Goal: Task Accomplishment & Management: Manage account settings

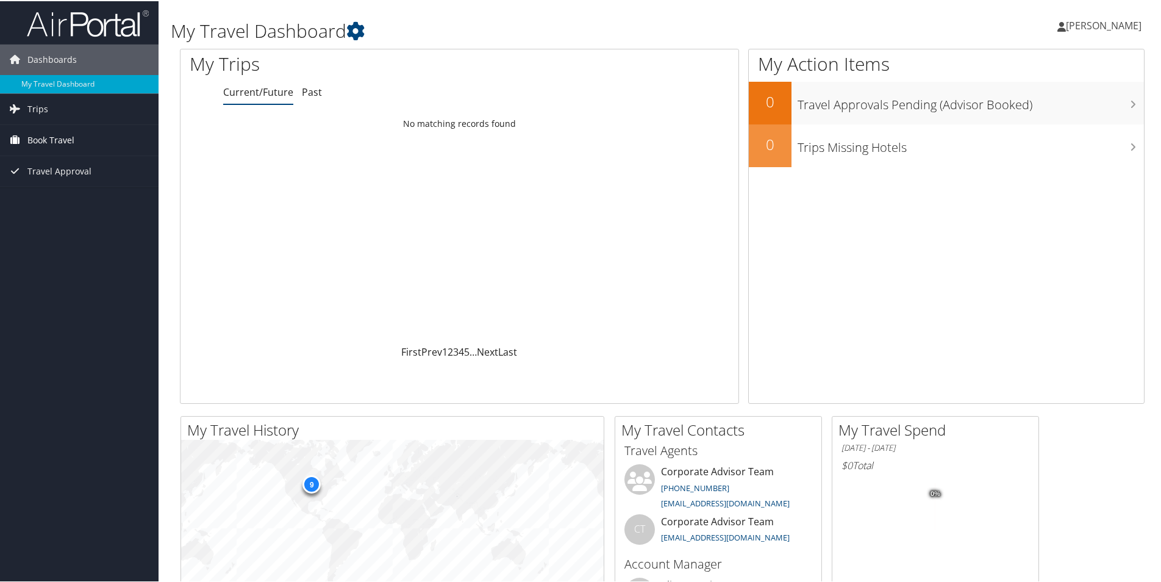
click at [71, 143] on span "Book Travel" at bounding box center [50, 139] width 47 height 30
click at [63, 163] on link "Agent Booking Request" at bounding box center [79, 163] width 158 height 18
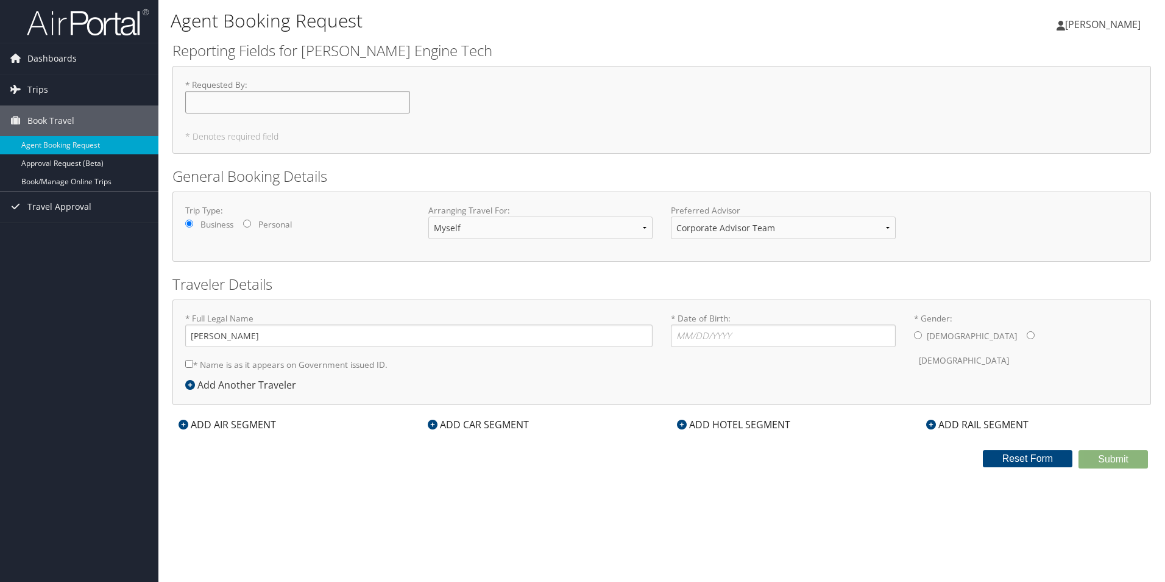
click at [271, 105] on input "* Requested By : Required" at bounding box center [297, 102] width 225 height 23
type input "Tom Legried"
click at [705, 331] on input "* Date of Birth: Invalid Date" at bounding box center [783, 335] width 225 height 23
type input "01/17/1979"
click at [919, 335] on input "* Gender: Male Female" at bounding box center [918, 335] width 8 height 8
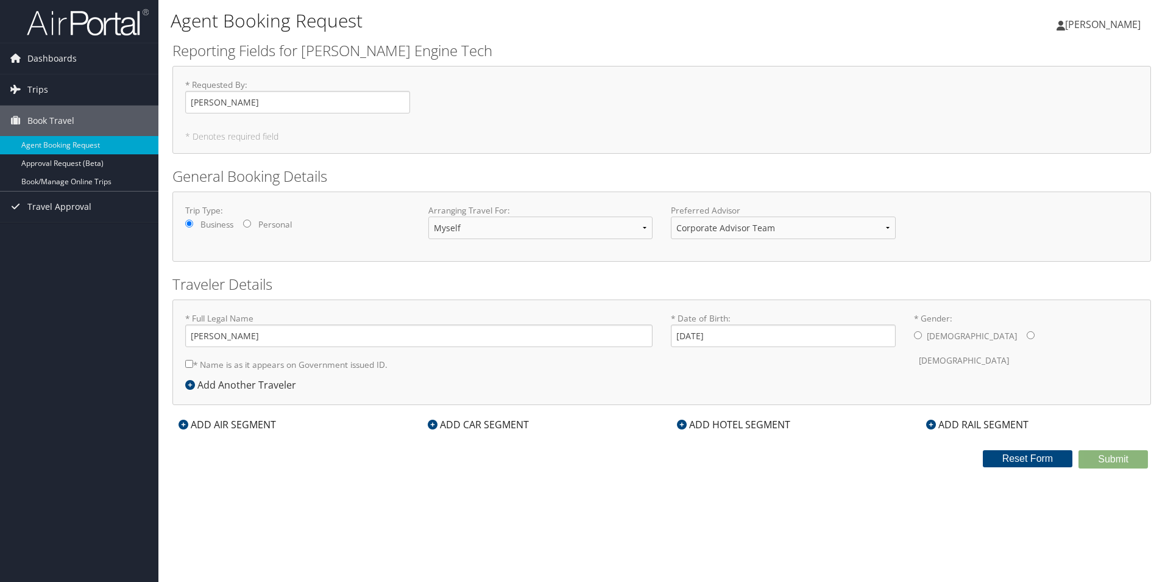
radio input "true"
click at [372, 470] on div "Agent Booking Request Thomas Legried Thomas Legried My Settings Travel Agency C…" at bounding box center [661, 291] width 1007 height 582
click at [1027, 339] on input "* Gender: Male Female" at bounding box center [1031, 335] width 8 height 8
radio input "true"
click at [919, 335] on input "* Gender: Male Female" at bounding box center [918, 335] width 8 height 8
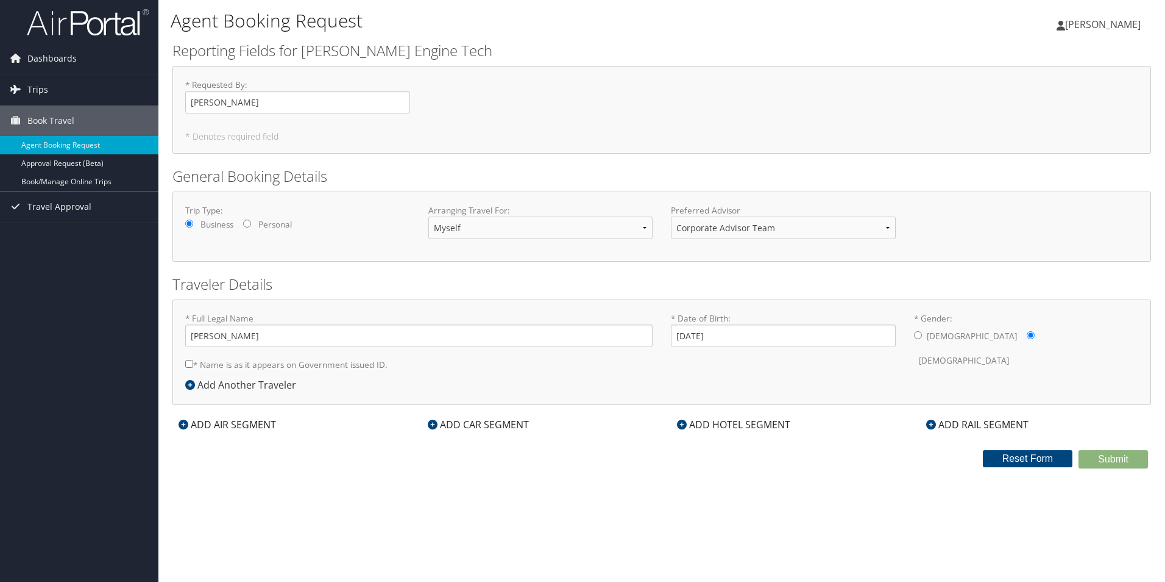
radio input "true"
click at [189, 363] on input "* Name is as it appears on Government issued ID." at bounding box center [189, 364] width 8 height 8
checkbox input "true"
click at [499, 240] on div "Arranging Travel For: Myself Another Traveler Guest Traveler" at bounding box center [540, 226] width 243 height 44
click at [503, 232] on select "Myself Another Traveler Guest Traveler" at bounding box center [541, 227] width 225 height 23
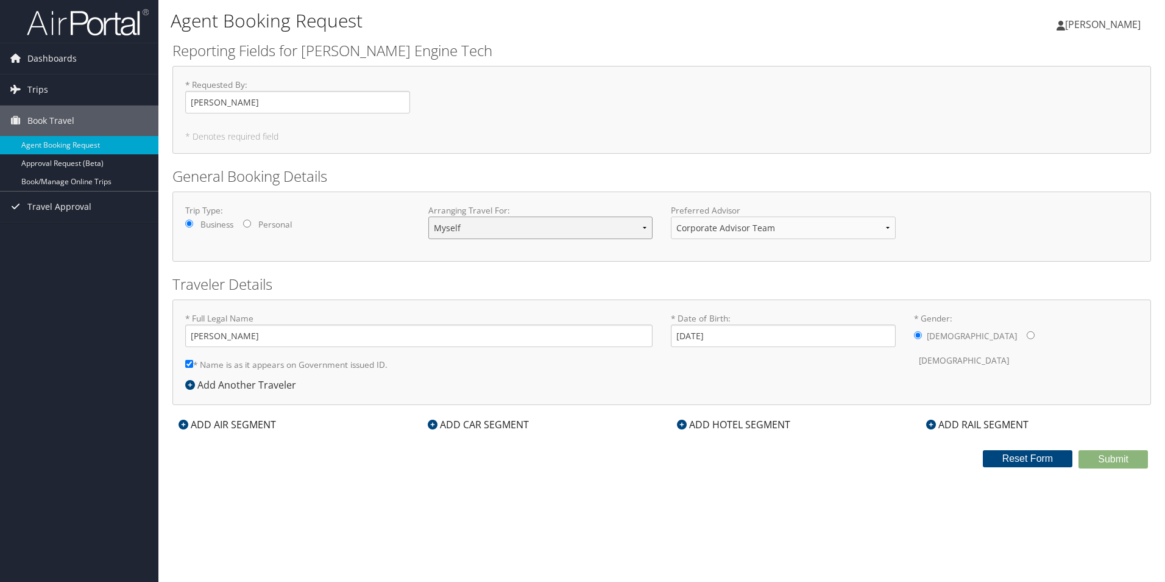
click at [503, 232] on select "Myself Another Traveler Guest Traveler" at bounding box center [541, 227] width 225 height 23
click at [830, 230] on select "Corporate Advisor Team Corporate Advisor Team" at bounding box center [783, 227] width 225 height 23
click at [249, 222] on input "Personal" at bounding box center [247, 223] width 8 height 8
radio input "true"
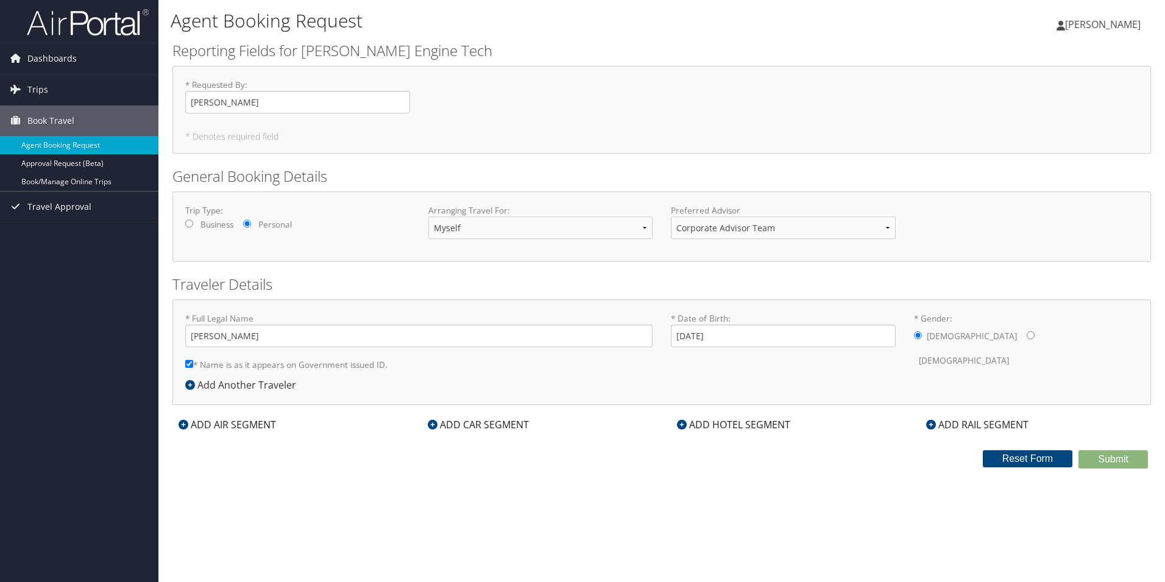
click at [193, 222] on input "Business" at bounding box center [189, 223] width 8 height 8
radio input "true"
click at [222, 334] on input "Thomas Legried" at bounding box center [419, 335] width 468 height 23
type input "Thomas Lee Legried"
click at [799, 341] on input "01/17/1979" at bounding box center [783, 335] width 225 height 23
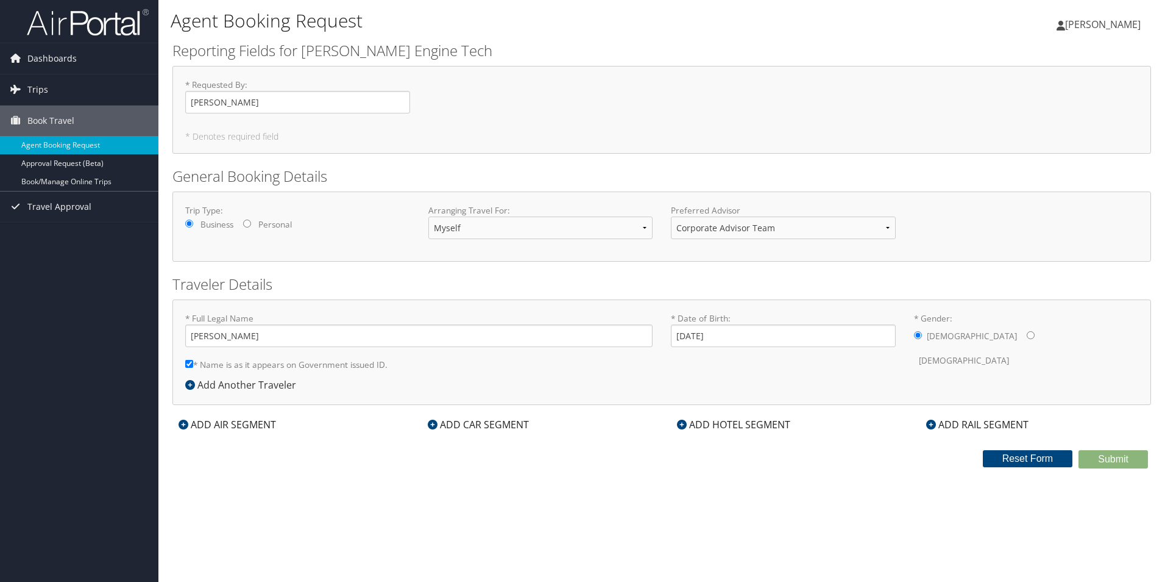
click at [795, 377] on div "* Full Legal Name Thomas Lee Legried * Name is as it appears on Government issu…" at bounding box center [662, 351] width 979 height 105
click at [265, 101] on input "Tom Legried" at bounding box center [297, 102] width 225 height 23
click at [61, 205] on span "Travel Approval" at bounding box center [59, 206] width 64 height 30
click at [74, 165] on link "Approval Request (Beta)" at bounding box center [79, 163] width 158 height 18
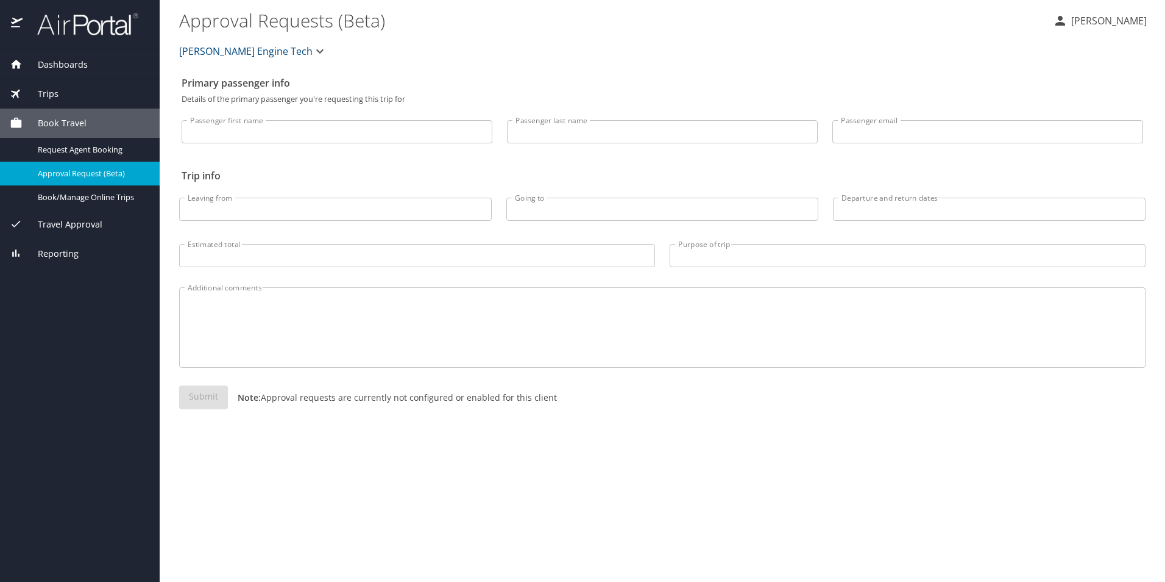
select select "US"
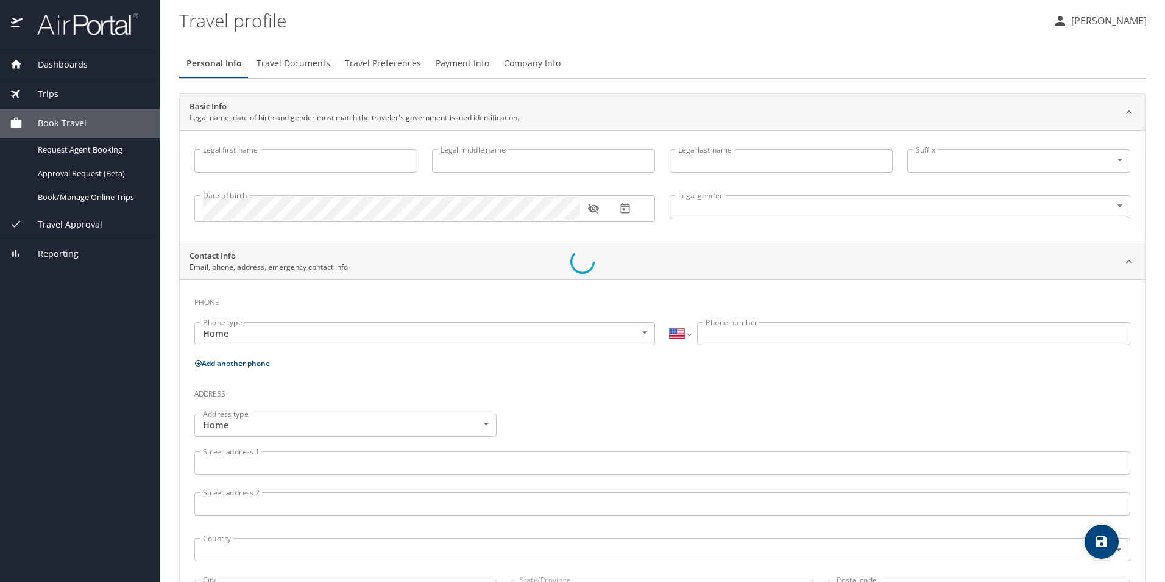
type input "[PERSON_NAME]"
type input "Undisclosed"
select select "US"
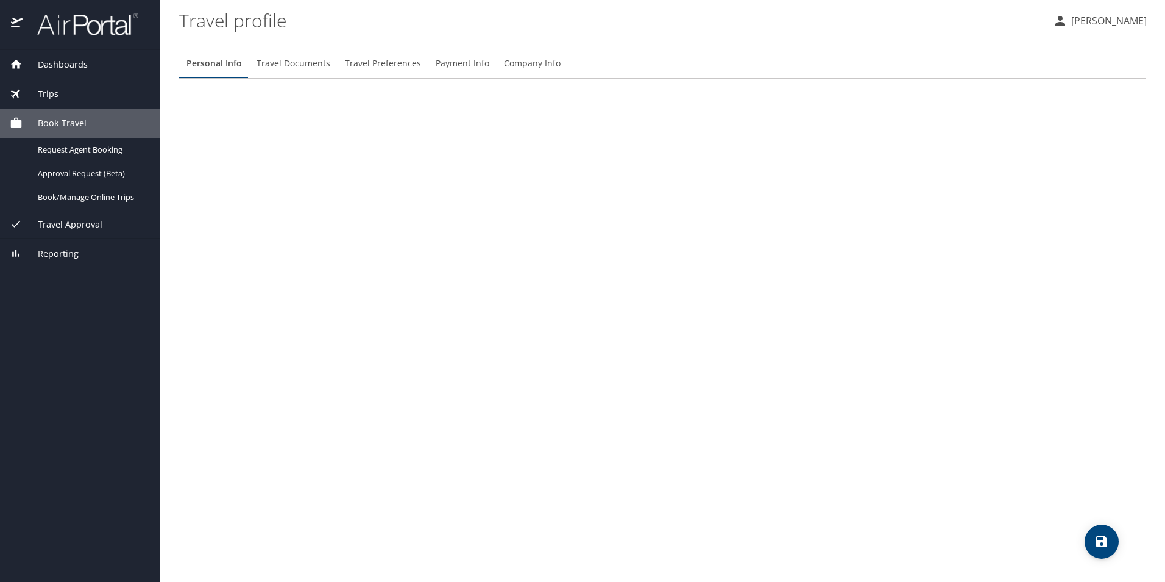
select select "US"
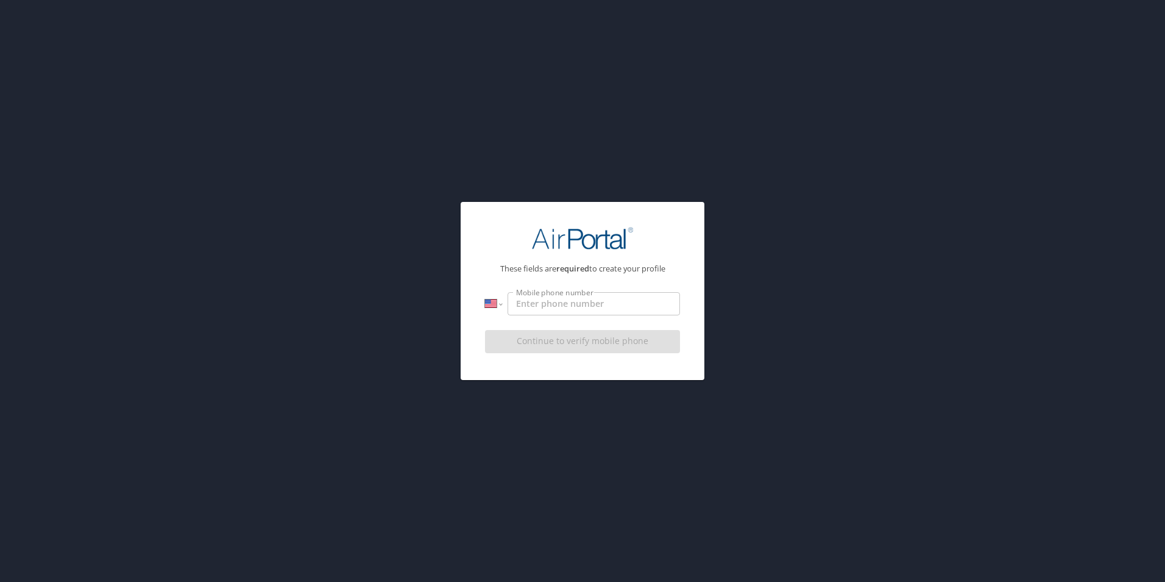
click at [544, 305] on input "Mobile phone number" at bounding box center [594, 303] width 173 height 23
type input "[PHONE_NUMBER]"
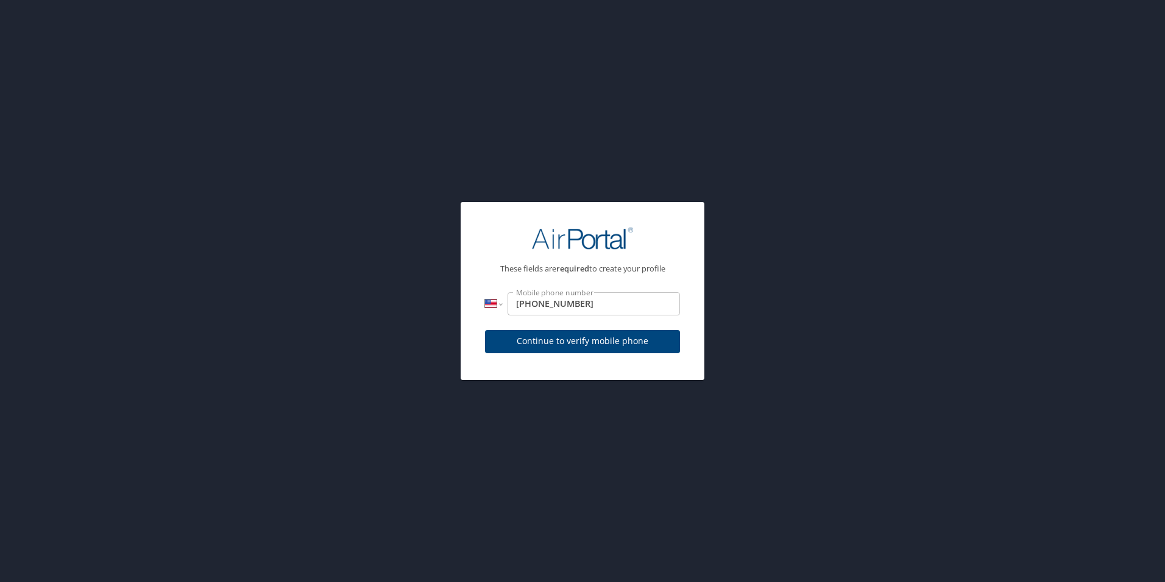
click at [582, 346] on div "Continue to verify mobile phone" at bounding box center [582, 345] width 195 height 41
click at [582, 346] on span "Continue to verify mobile phone" at bounding box center [583, 340] width 176 height 15
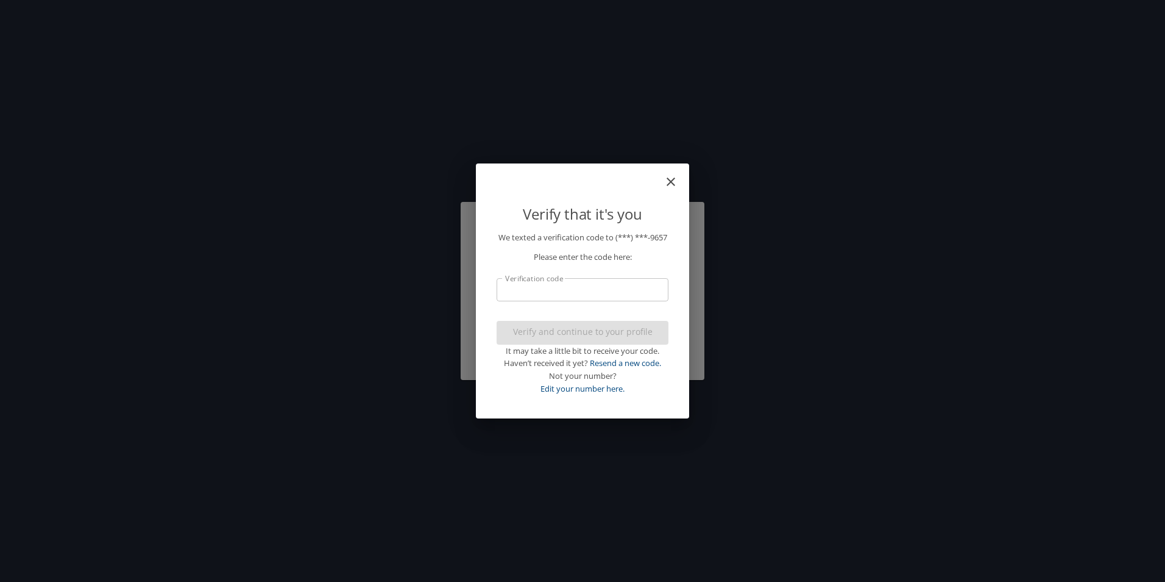
click at [547, 301] on input "Verification code" at bounding box center [583, 289] width 172 height 23
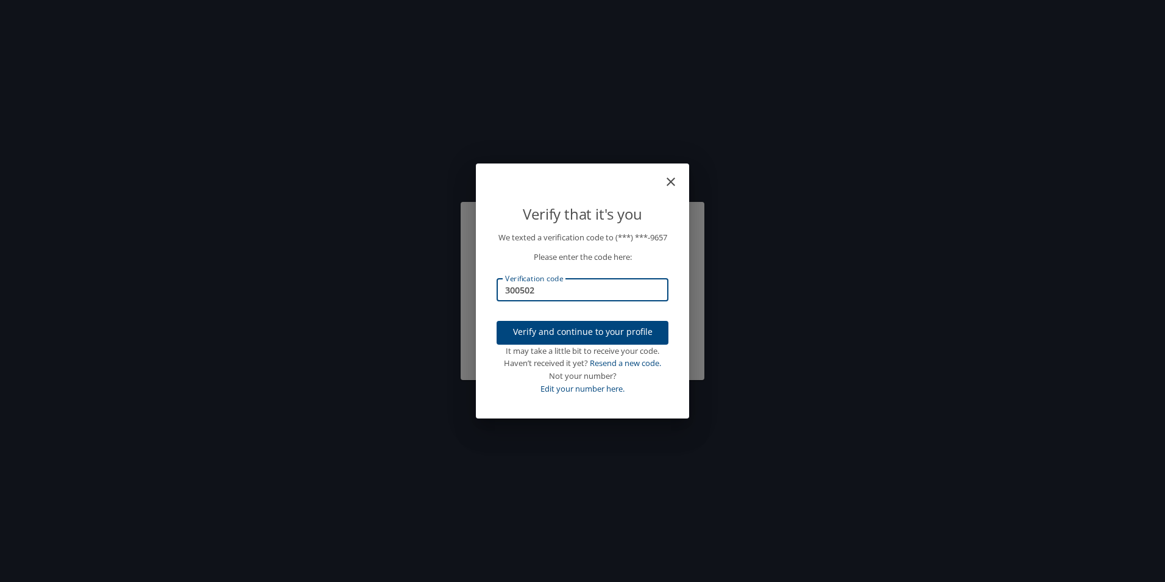
type input "300502"
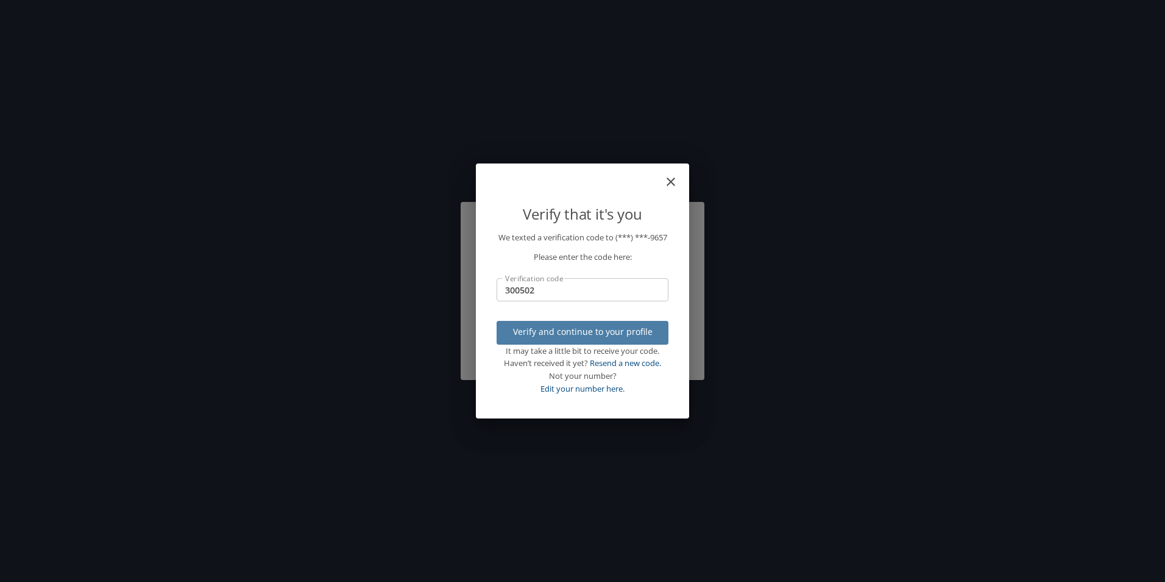
click at [575, 339] on span "Verify and continue to your profile" at bounding box center [583, 331] width 152 height 15
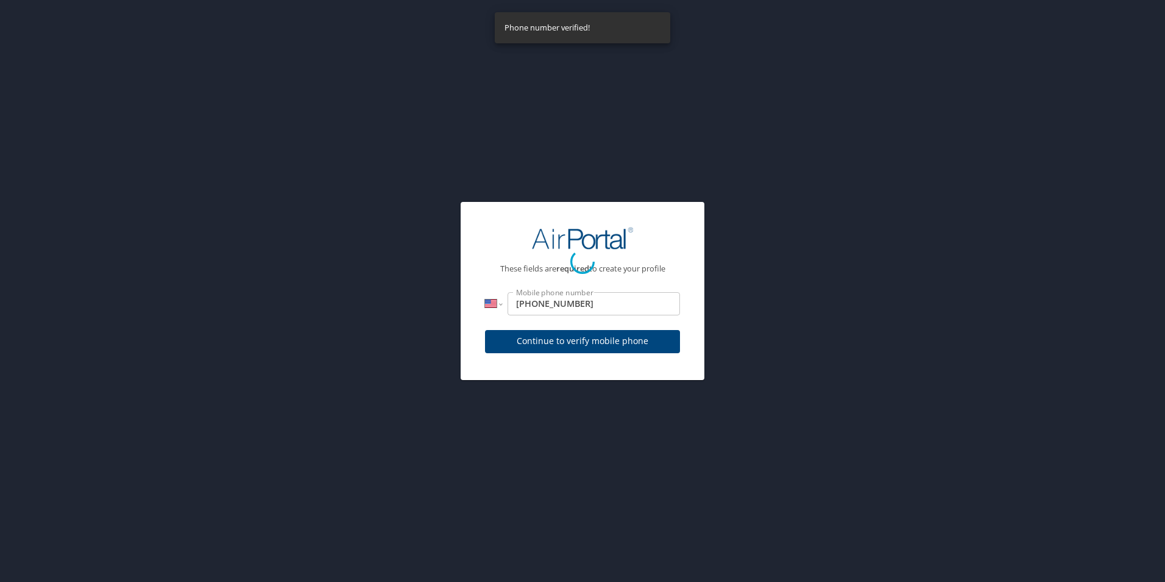
select select "US"
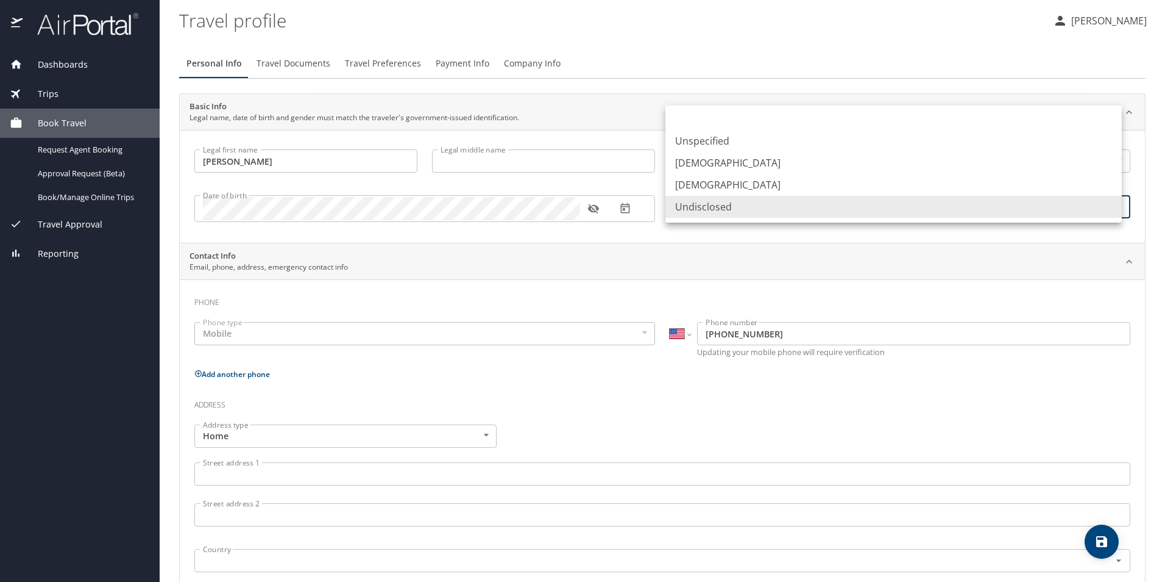
click at [809, 204] on body "Dashboards My Travel Dashboard Trips Current / Future Trips Past Trips Trips Mi…" at bounding box center [582, 291] width 1165 height 582
click at [469, 235] on div at bounding box center [582, 291] width 1165 height 582
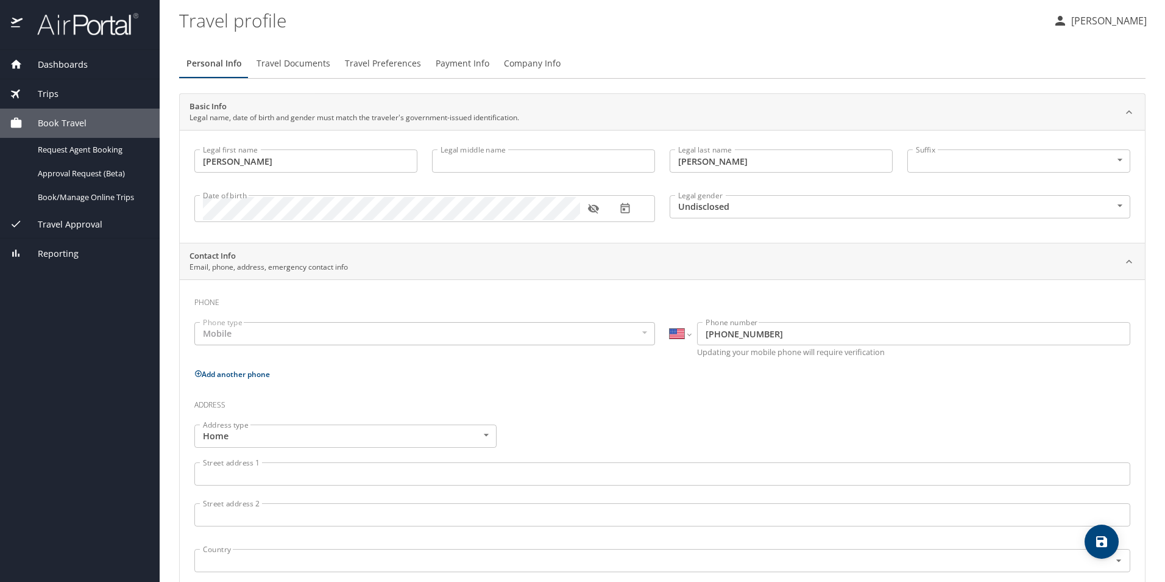
click at [311, 336] on div "Mobile" at bounding box center [424, 333] width 461 height 23
click at [244, 343] on div "Mobile" at bounding box center [424, 333] width 461 height 23
click at [248, 336] on div "Mobile" at bounding box center [424, 333] width 461 height 23
click at [1111, 204] on body "Dashboards My Travel Dashboard Trips Current / Future Trips Past Trips Trips Mi…" at bounding box center [582, 291] width 1165 height 582
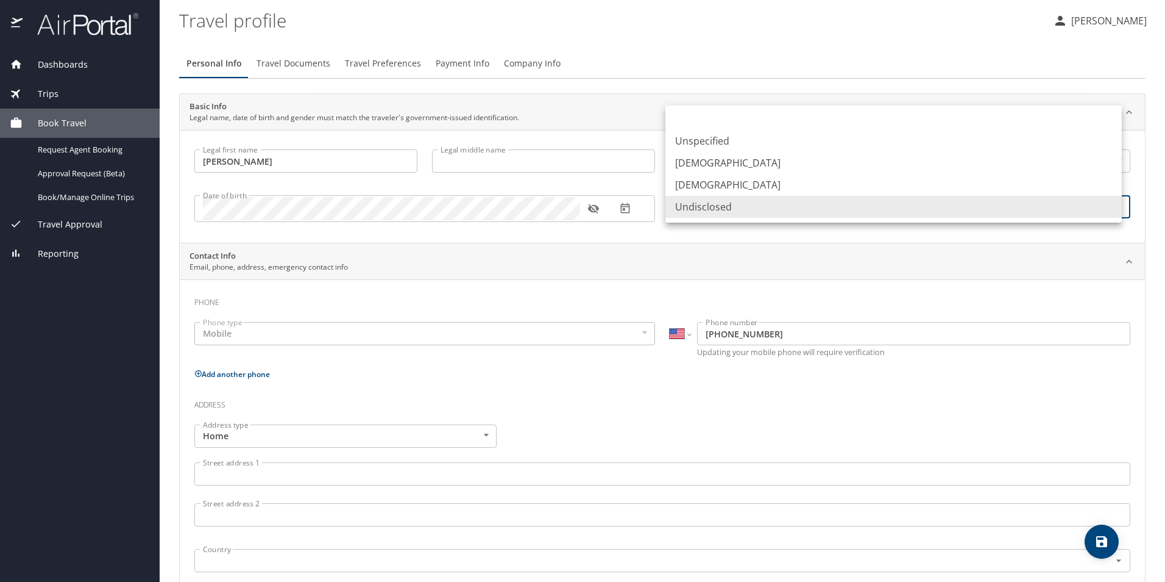
click at [1078, 160] on li "[DEMOGRAPHIC_DATA]" at bounding box center [894, 163] width 457 height 22
type input "[DEMOGRAPHIC_DATA]"
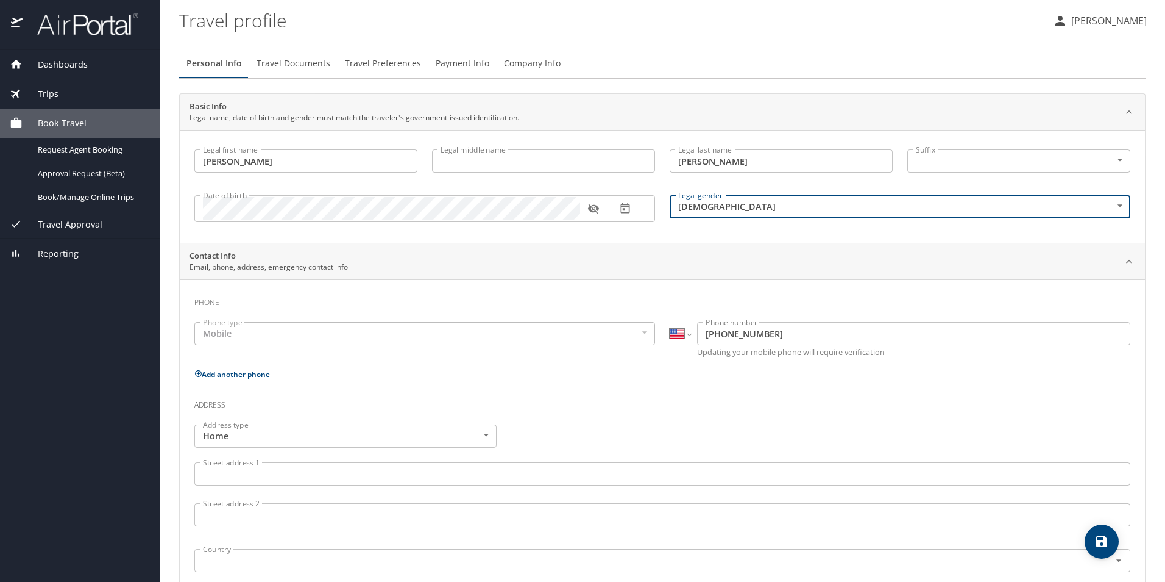
click at [452, 165] on input "Legal middle name" at bounding box center [543, 160] width 223 height 23
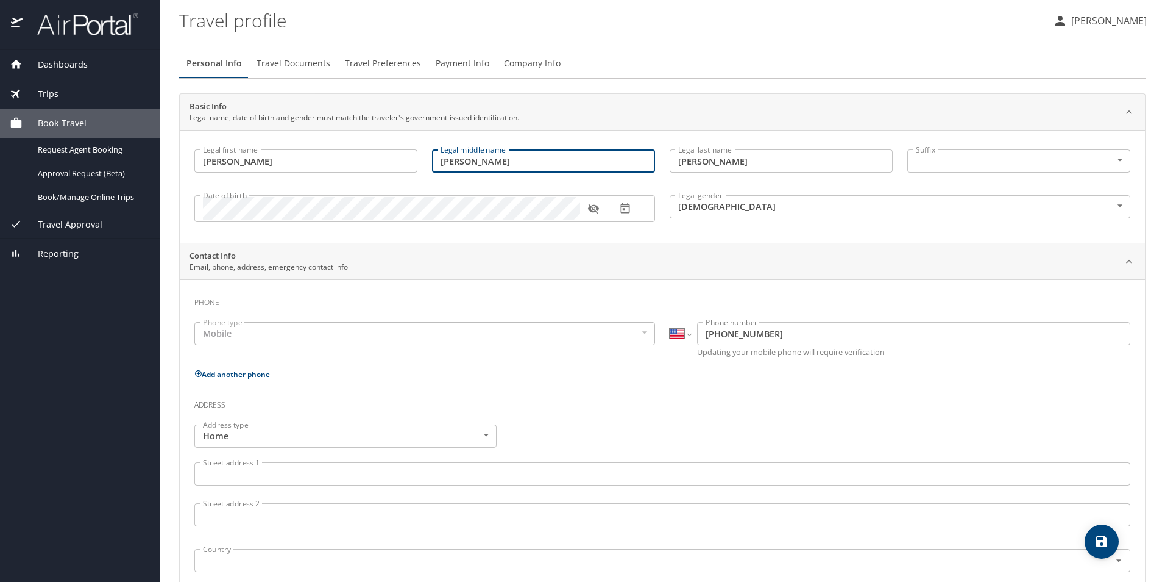
type input "[PERSON_NAME]"
click at [279, 333] on div "Mobile" at bounding box center [424, 333] width 461 height 23
click at [325, 263] on p "Email, phone, address, emergency contact info" at bounding box center [269, 266] width 158 height 11
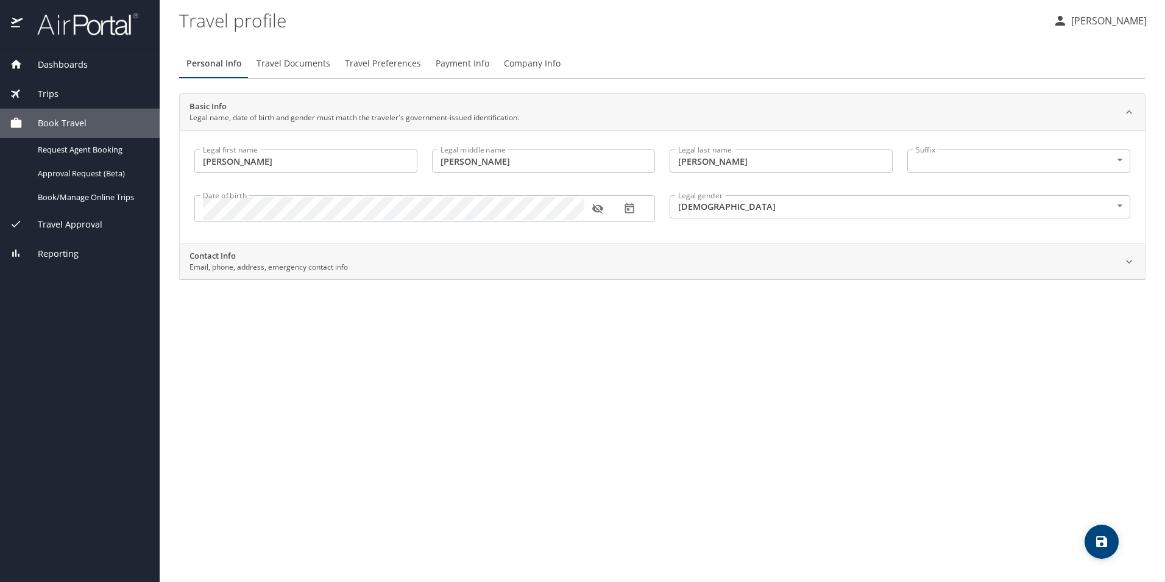
click at [302, 271] on p "Email, phone, address, emergency contact info" at bounding box center [269, 266] width 158 height 11
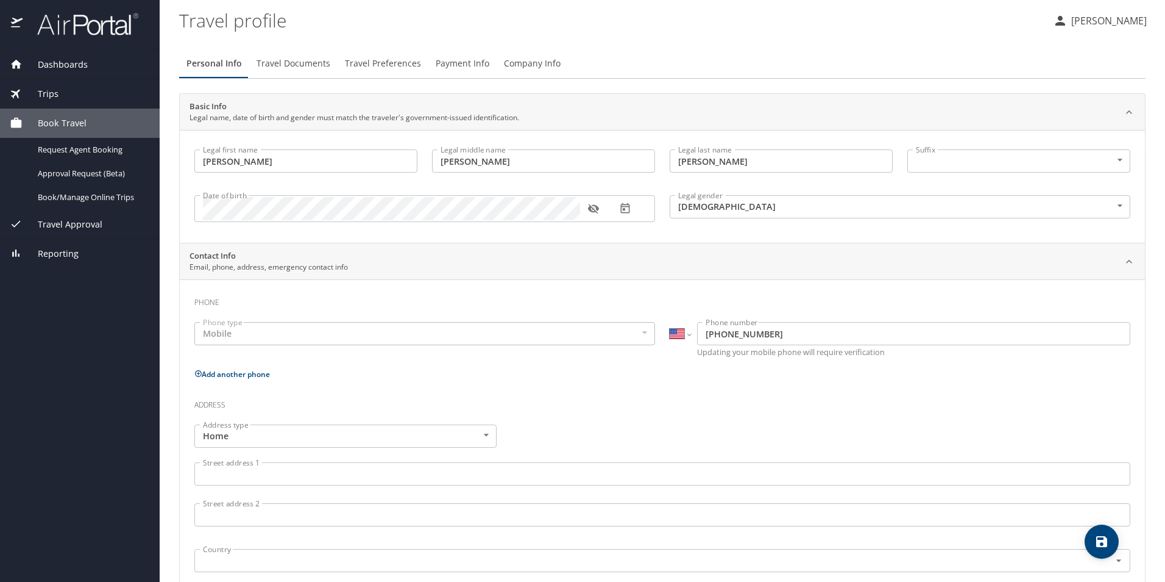
click at [277, 335] on div "Mobile" at bounding box center [424, 333] width 461 height 23
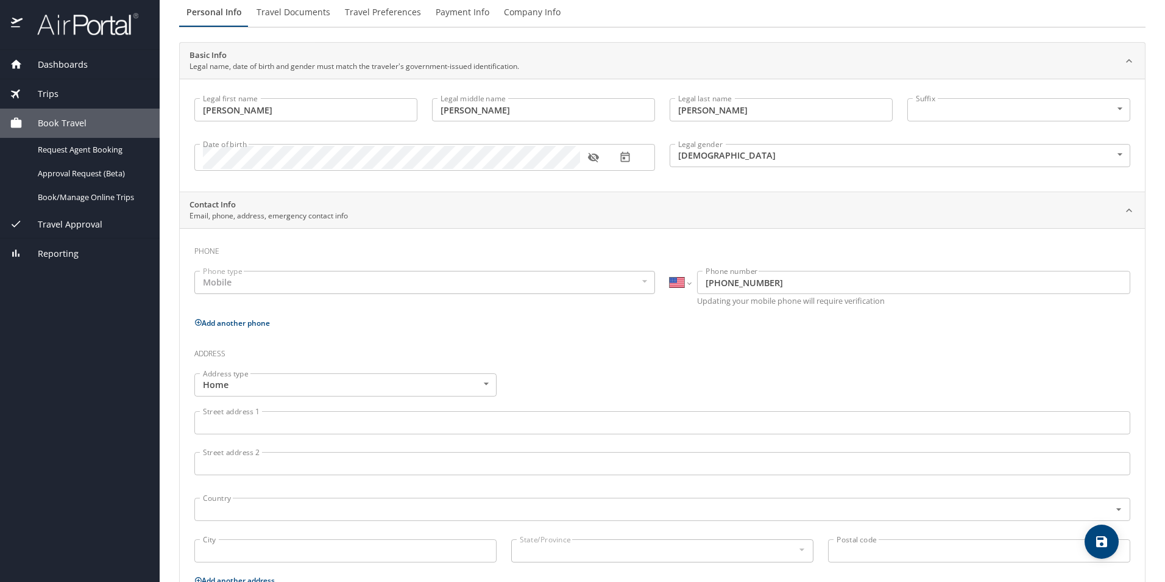
scroll to position [122, 0]
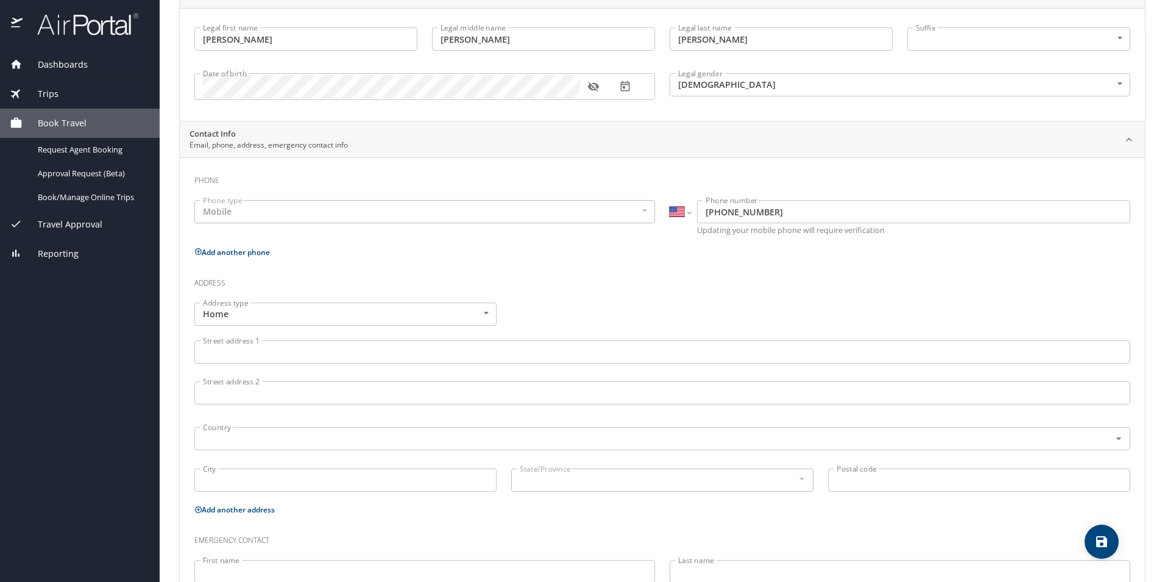
click at [292, 352] on input "Street address 1" at bounding box center [662, 351] width 936 height 23
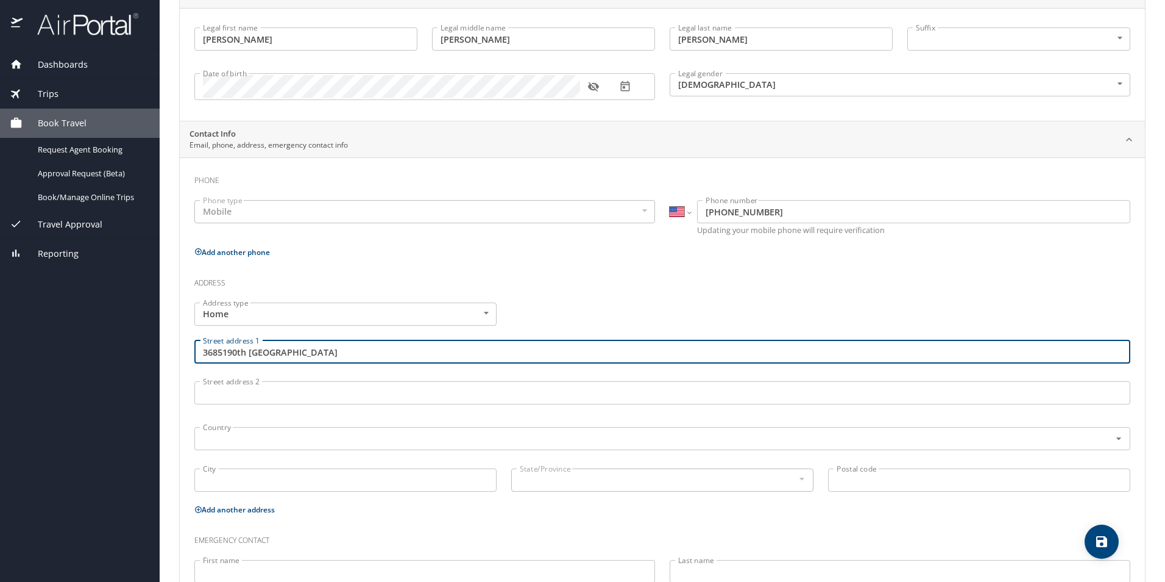
click at [260, 346] on input "3685190th [GEOGRAPHIC_DATA]" at bounding box center [662, 351] width 936 height 23
click at [343, 357] on input "[GEOGRAPHIC_DATA]" at bounding box center [662, 351] width 936 height 23
type input "[GEOGRAPHIC_DATA]"
click at [332, 434] on input "text" at bounding box center [644, 438] width 893 height 16
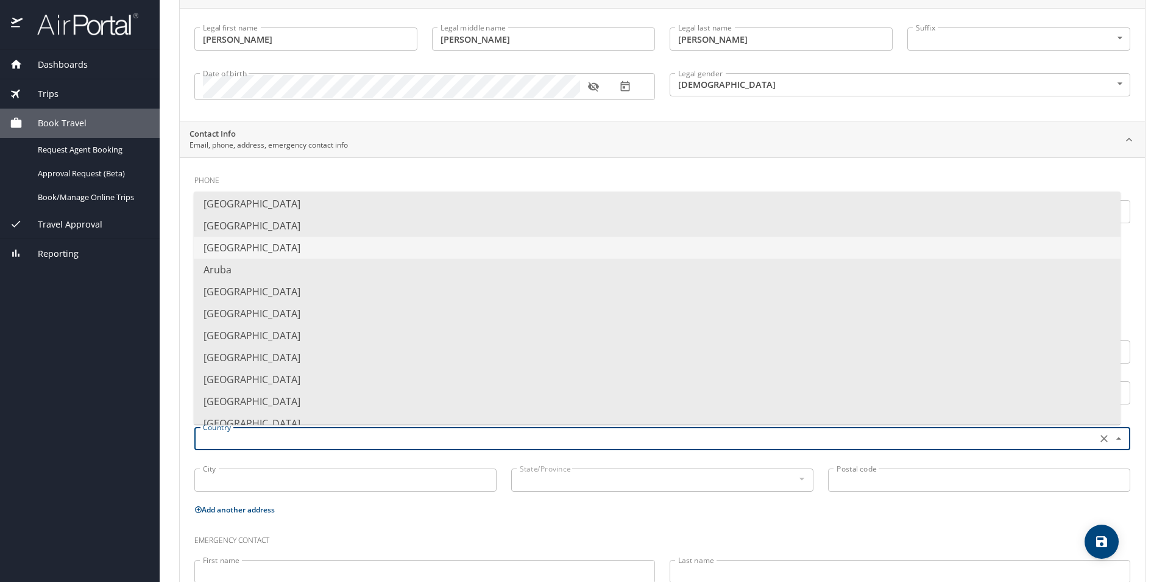
scroll to position [0, 0]
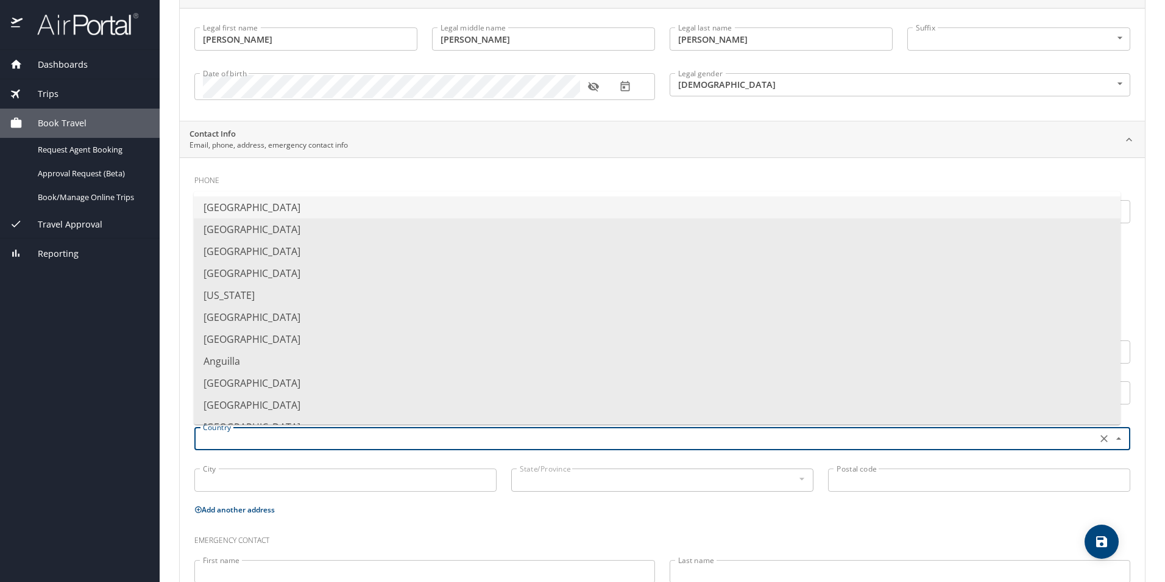
click at [311, 204] on li "[GEOGRAPHIC_DATA]" at bounding box center [657, 207] width 927 height 22
type input "[GEOGRAPHIC_DATA]"
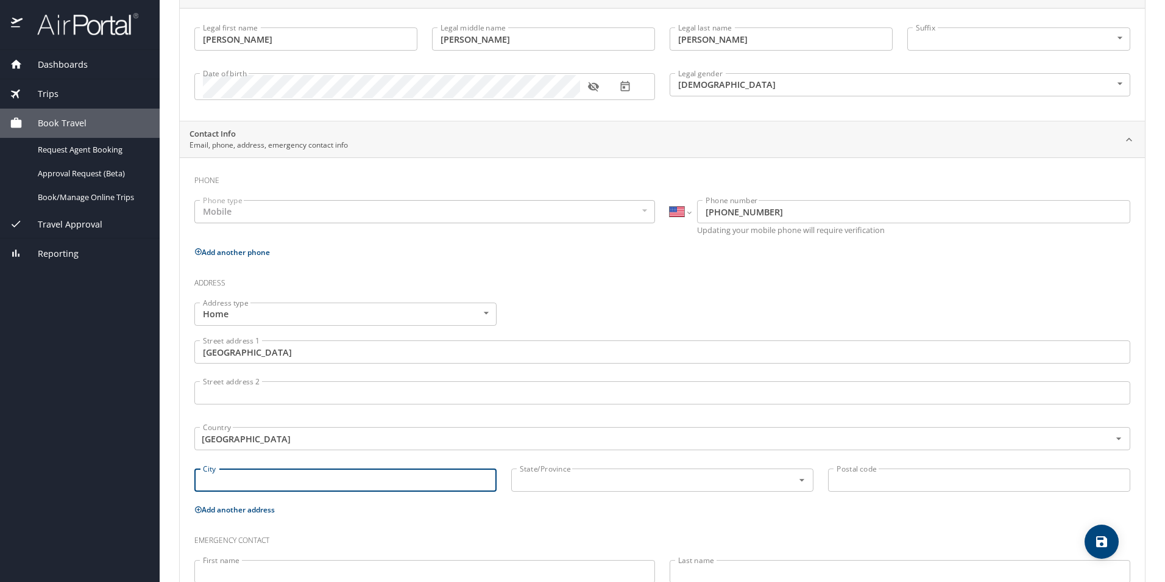
click at [281, 472] on input "City" at bounding box center [345, 479] width 302 height 23
click at [530, 489] on div "State/Province" at bounding box center [662, 479] width 302 height 23
type input "hastings"
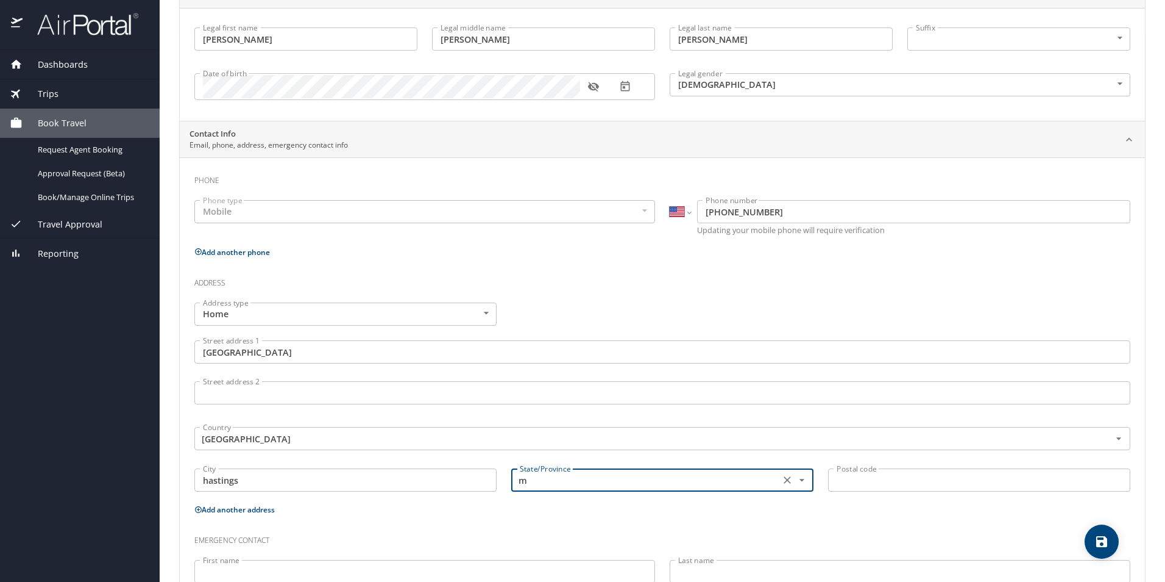
type input "mn"
click at [796, 477] on icon "Close" at bounding box center [802, 480] width 12 height 12
click at [796, 477] on icon "Open" at bounding box center [802, 480] width 12 height 12
click at [781, 480] on icon "Clear" at bounding box center [787, 480] width 12 height 12
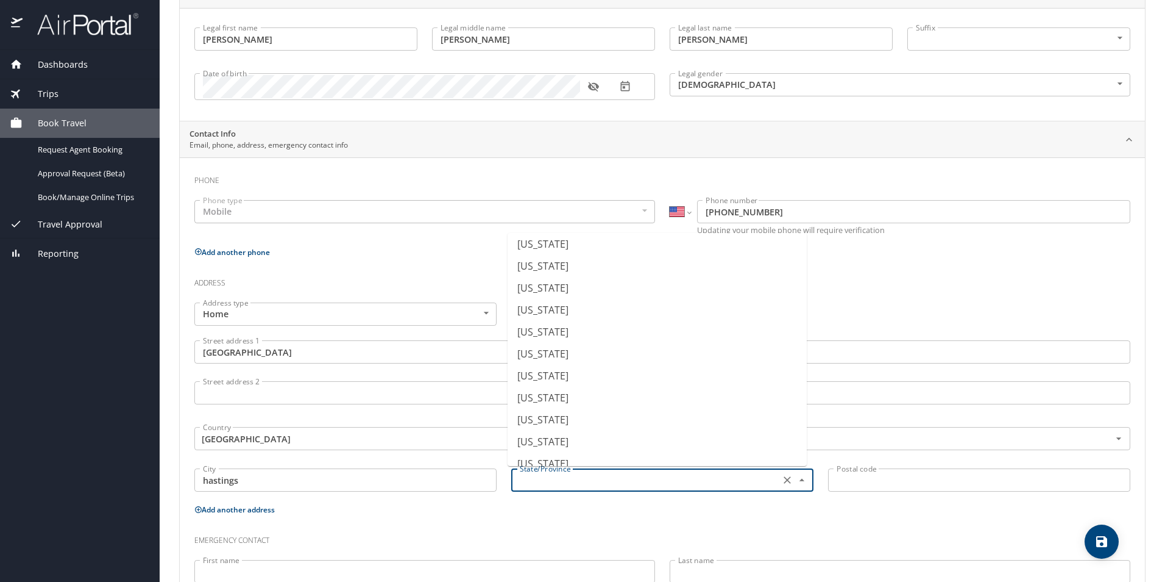
scroll to position [488, 0]
click at [641, 260] on li "[US_STATE]" at bounding box center [657, 266] width 299 height 22
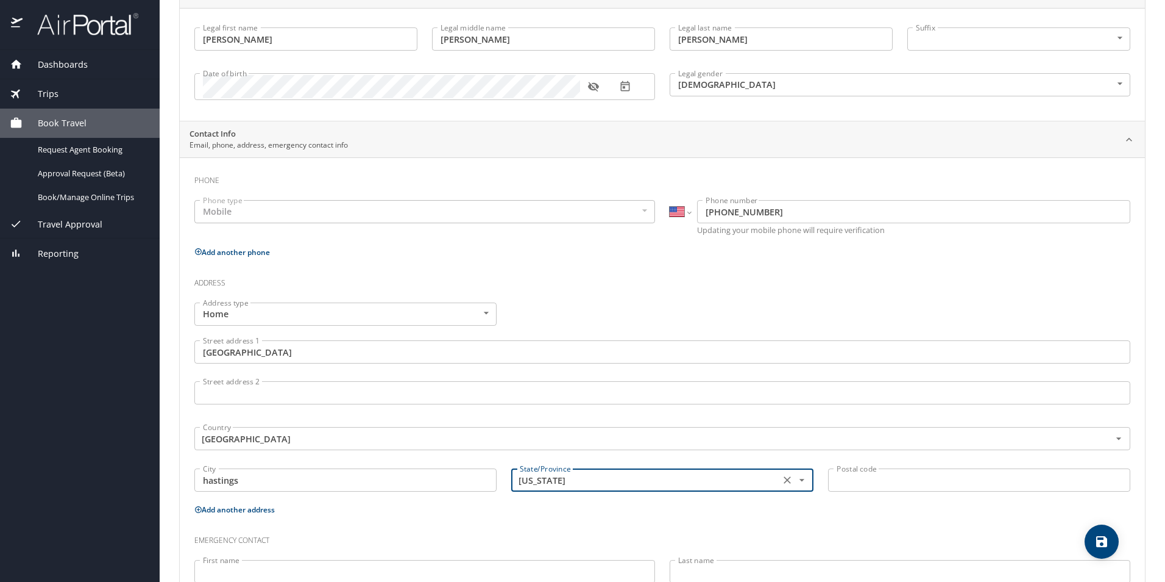
type input "[US_STATE]"
click at [873, 482] on input "Postal code" at bounding box center [979, 479] width 302 height 23
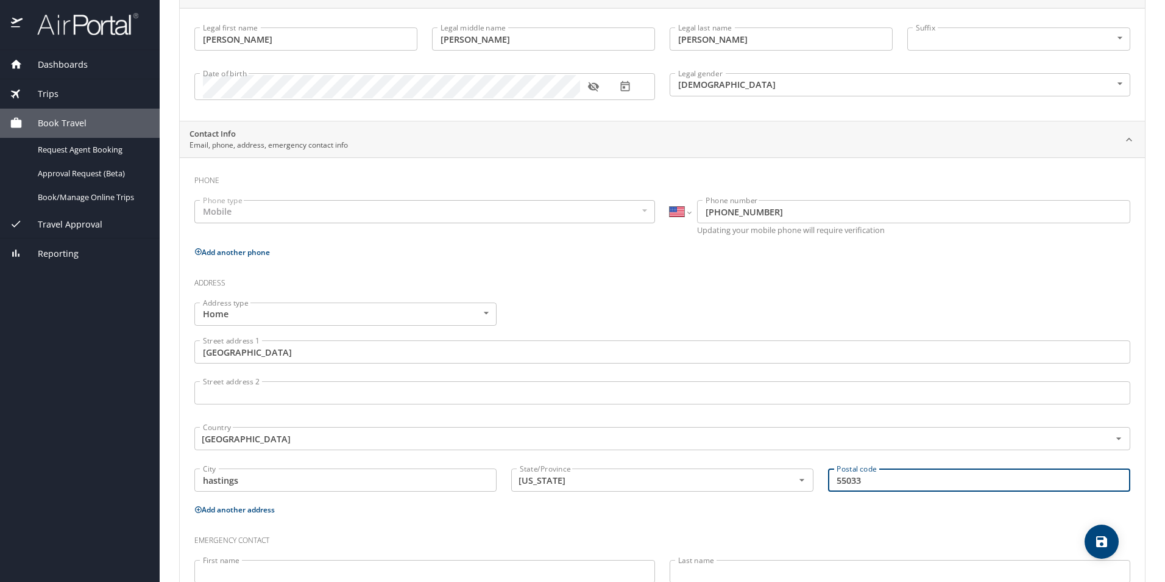
scroll to position [205, 0]
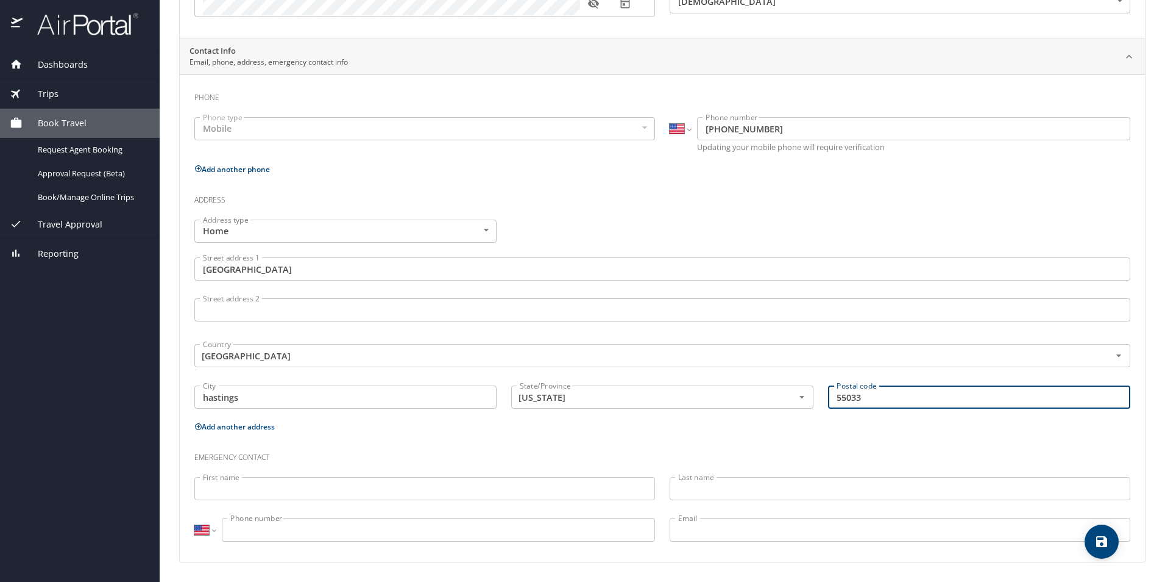
type input "55033"
click at [310, 489] on input "First name" at bounding box center [424, 488] width 461 height 23
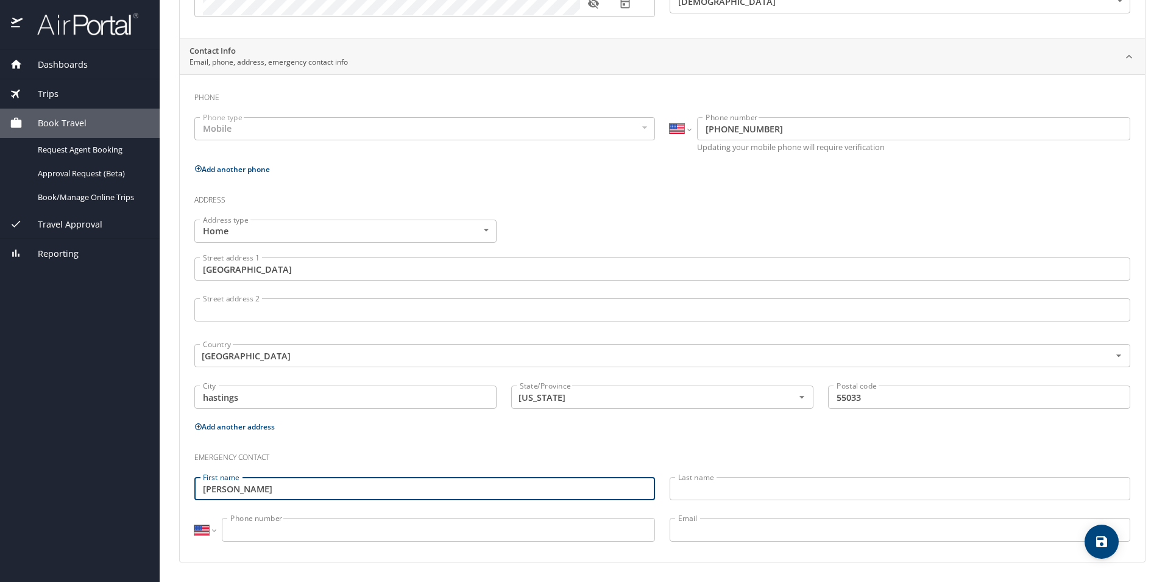
type input "[PERSON_NAME]"
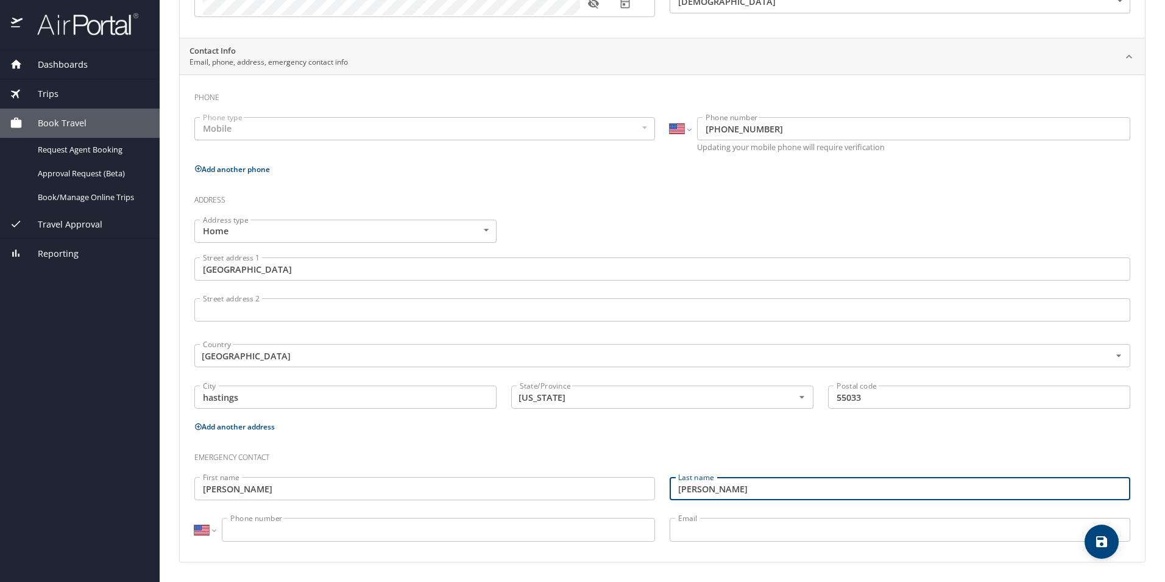
type input "[PERSON_NAME]"
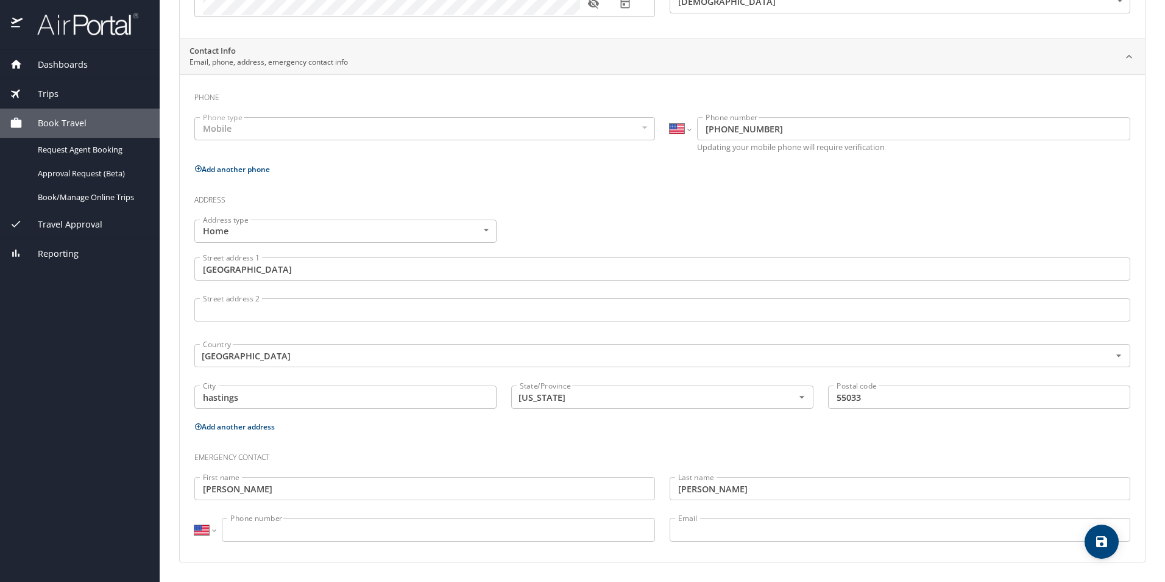
select select "US"
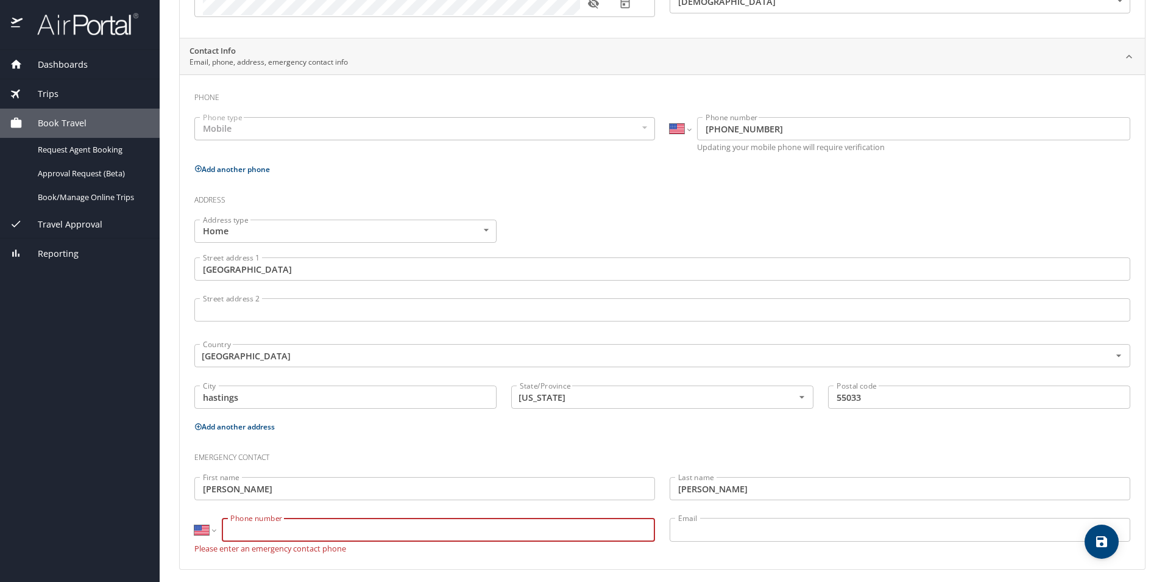
click at [254, 528] on input "Phone number" at bounding box center [438, 529] width 433 height 23
type input "[PHONE_NUMBER]"
click at [754, 533] on input "Email" at bounding box center [900, 529] width 461 height 23
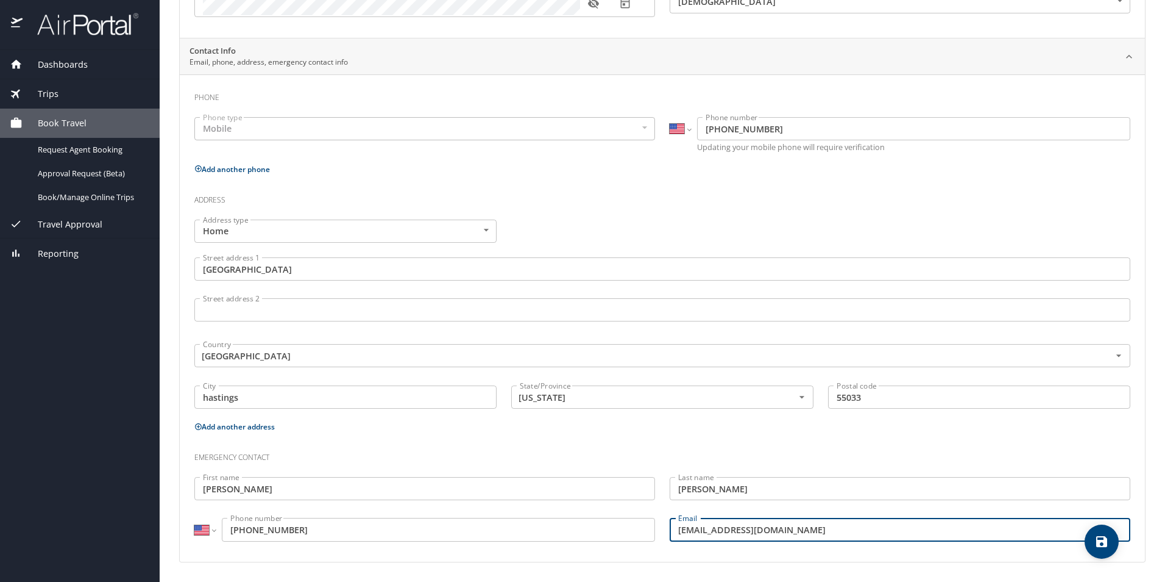
type input "[EMAIL_ADDRESS][DOMAIN_NAME]"
click at [746, 447] on h3 "Emergency contact" at bounding box center [662, 454] width 936 height 21
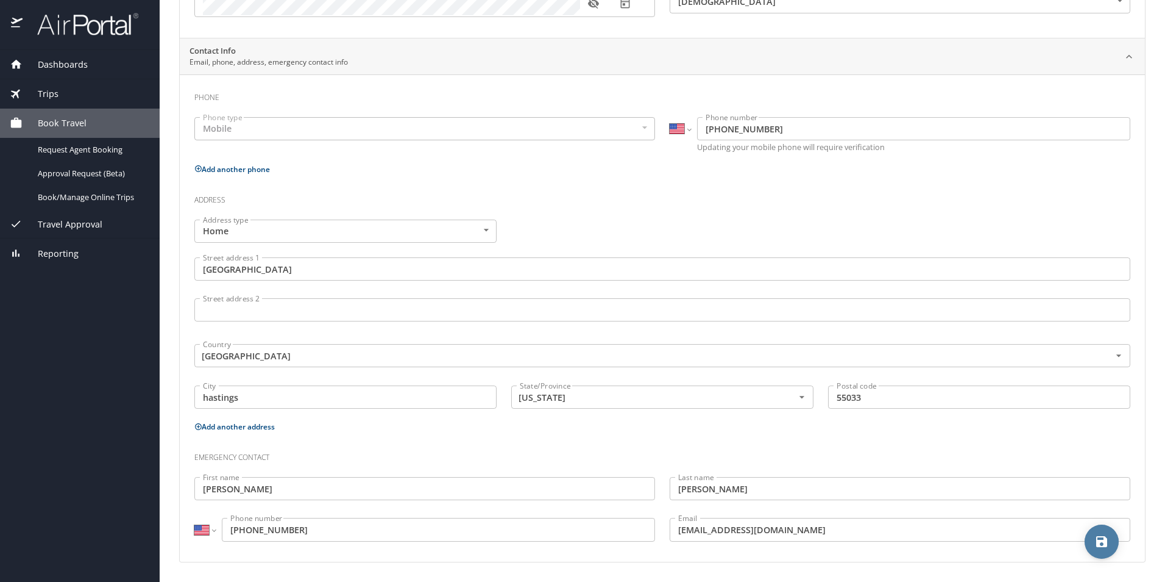
click at [1108, 539] on icon "save" at bounding box center [1102, 541] width 15 height 15
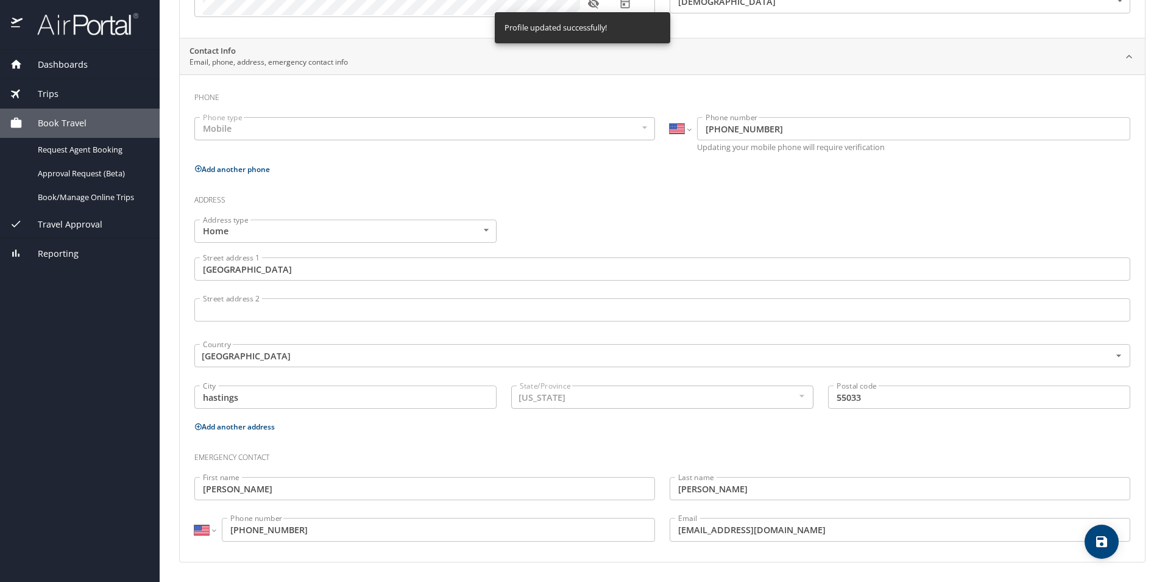
select select "US"
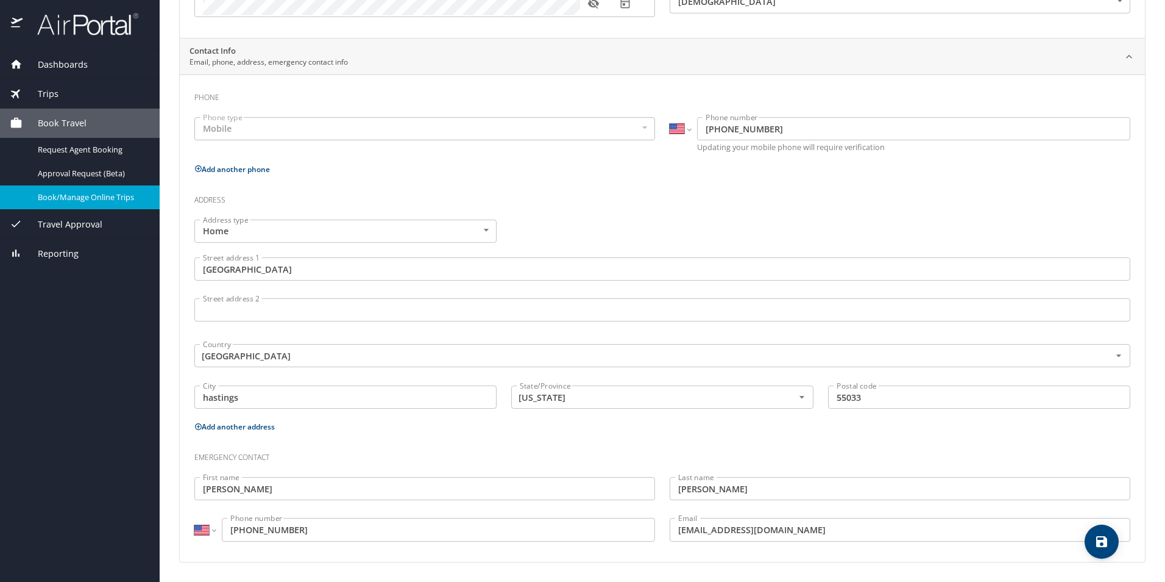
click at [88, 197] on span "Book/Manage Online Trips" at bounding box center [91, 197] width 107 height 12
